Goal: Task Accomplishment & Management: Manage account settings

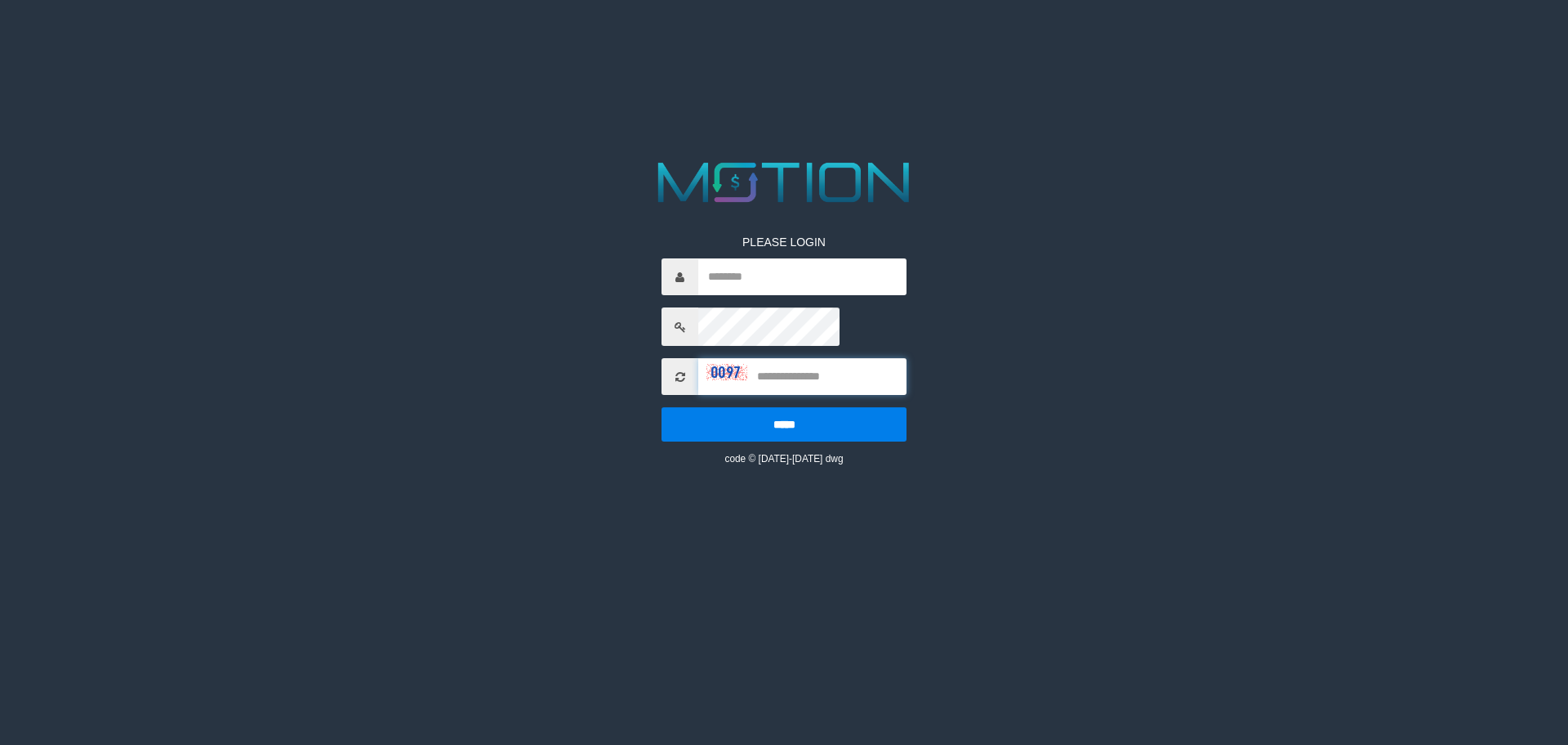
click at [753, 387] on input "text" at bounding box center [802, 375] width 208 height 37
click at [706, 380] on img at bounding box center [727, 371] width 41 height 16
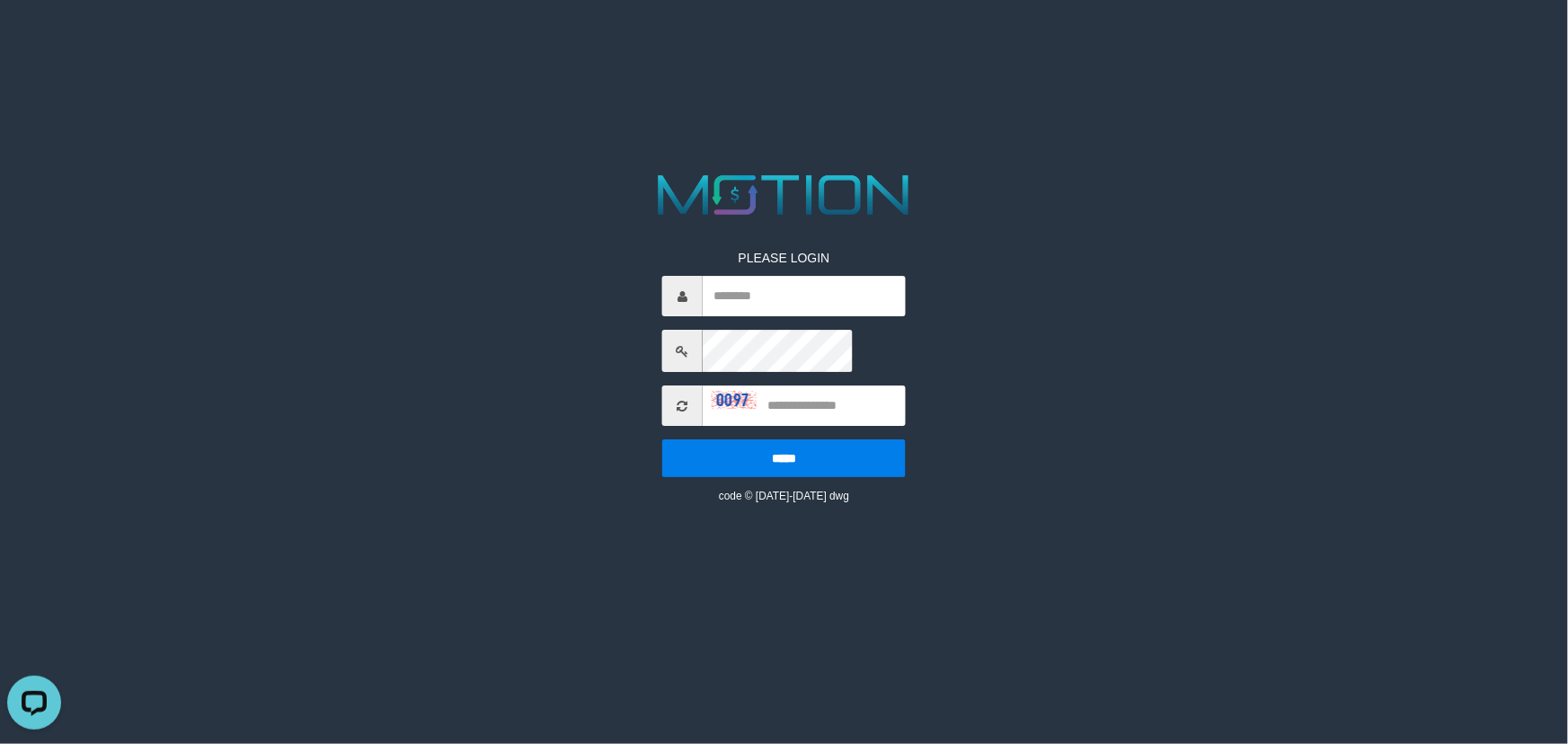
click at [662, 240] on p at bounding box center [784, 231] width 244 height 18
click at [776, 476] on input "*****" at bounding box center [784, 458] width 244 height 37
click at [819, 201] on img at bounding box center [784, 195] width 274 height 54
click at [712, 409] on img at bounding box center [734, 400] width 45 height 18
